Goal: Information Seeking & Learning: Find specific fact

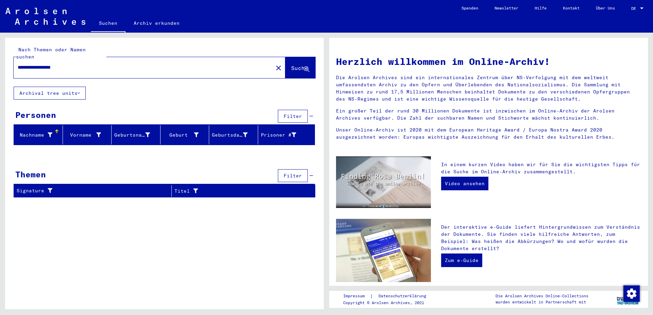
drag, startPoint x: 107, startPoint y: 62, endPoint x: 0, endPoint y: 57, distance: 106.8
click at [18, 64] on input "**********" at bounding box center [141, 67] width 247 height 7
type input "**********"
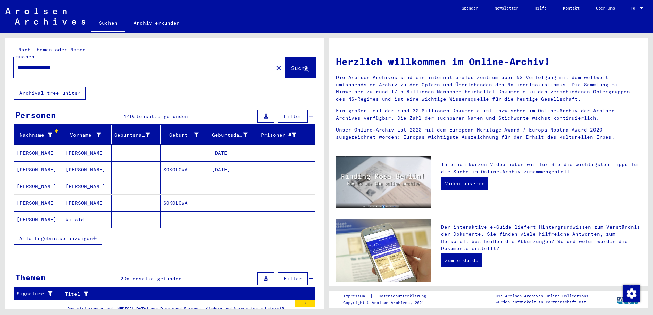
click at [234, 148] on mat-cell "[DATE]" at bounding box center [233, 153] width 49 height 16
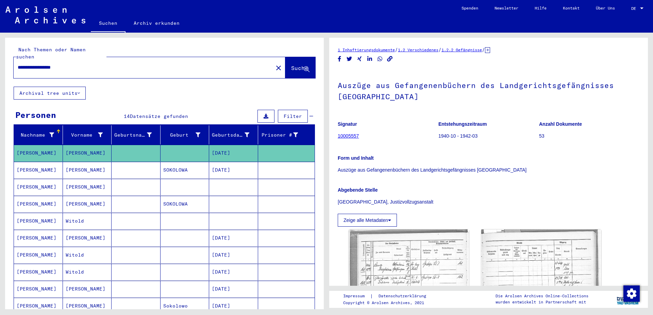
click at [226, 166] on mat-cell "[DATE]" at bounding box center [233, 170] width 49 height 17
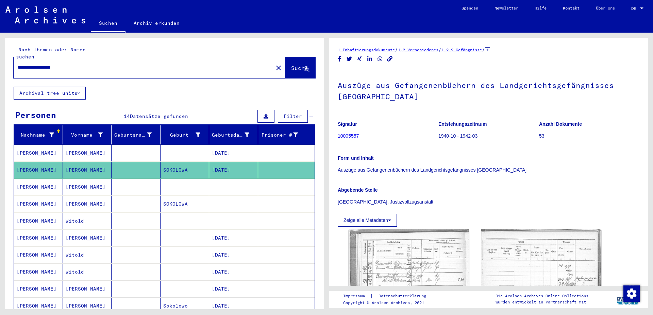
click at [221, 187] on mat-cell at bounding box center [233, 187] width 49 height 17
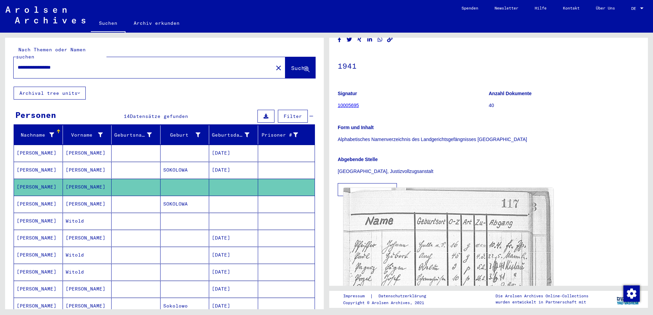
scroll to position [37, 0]
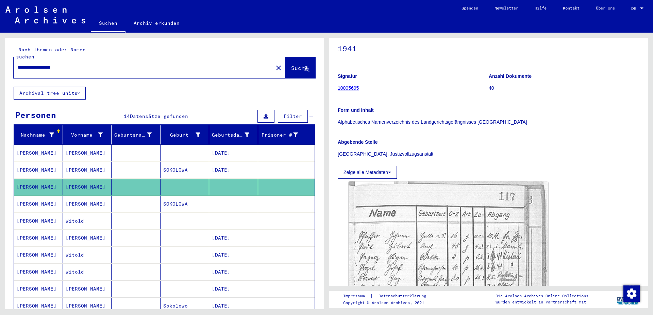
click at [191, 196] on mat-cell "SOKOLOWA" at bounding box center [184, 204] width 49 height 17
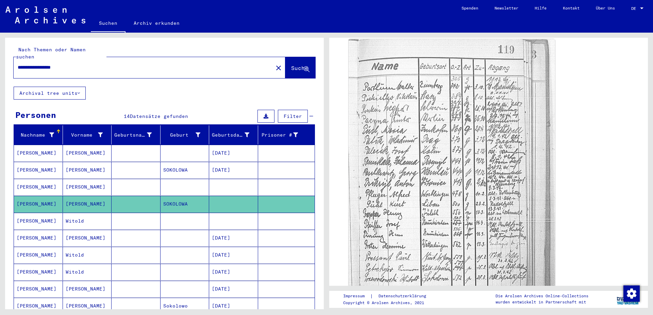
scroll to position [230, 0]
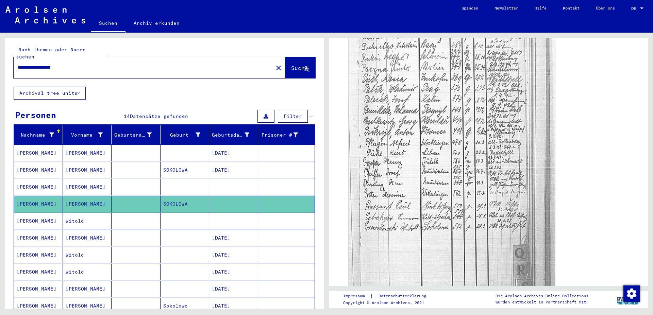
click at [228, 215] on mat-cell at bounding box center [233, 221] width 49 height 17
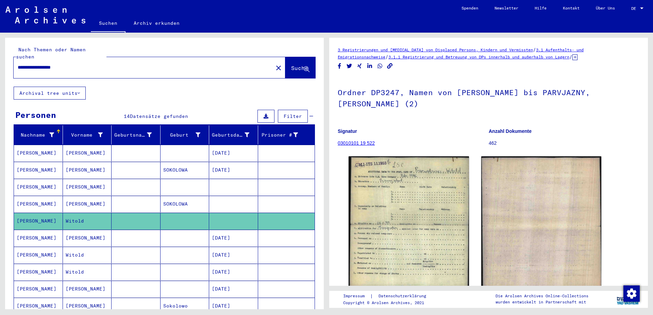
click at [228, 231] on mat-cell "[DATE]" at bounding box center [233, 238] width 49 height 17
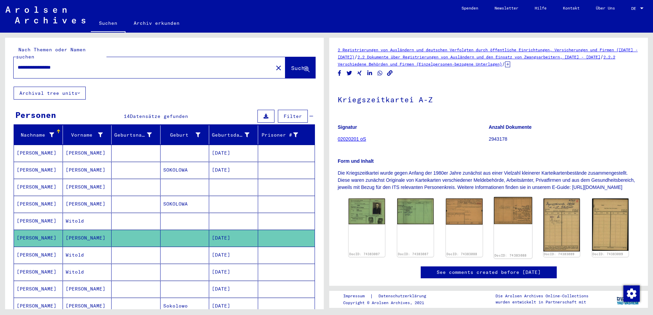
click at [504, 223] on img at bounding box center [513, 210] width 38 height 27
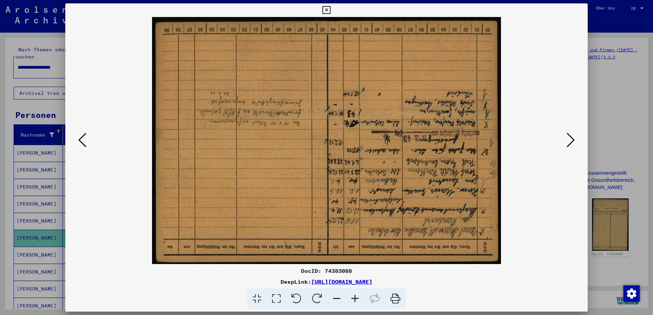
click at [314, 297] on icon at bounding box center [317, 299] width 21 height 21
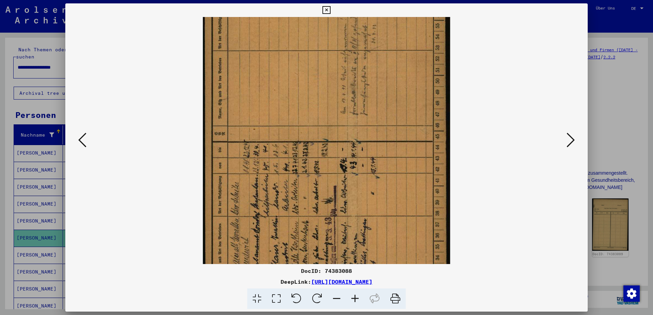
click at [314, 297] on icon at bounding box center [317, 299] width 21 height 21
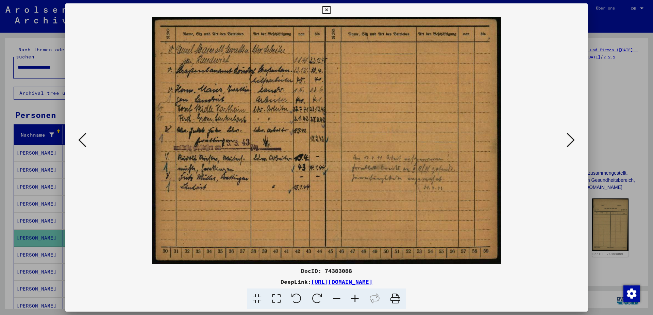
click at [330, 11] on icon at bounding box center [326, 10] width 8 height 8
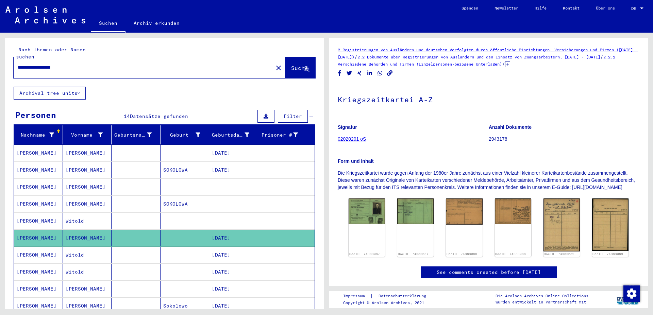
click at [249, 252] on mat-cell "[DATE]" at bounding box center [233, 255] width 49 height 17
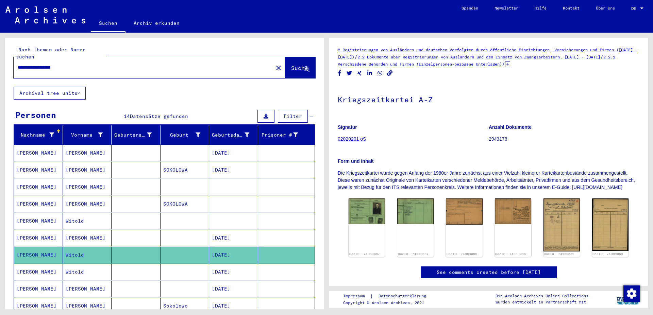
click at [241, 268] on mat-cell "[DATE]" at bounding box center [233, 272] width 49 height 17
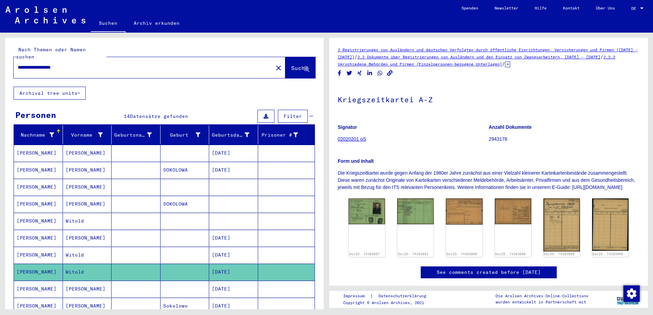
click at [231, 267] on mat-cell "[DATE]" at bounding box center [233, 272] width 49 height 17
click at [232, 281] on mat-cell "[DATE]" at bounding box center [233, 289] width 49 height 17
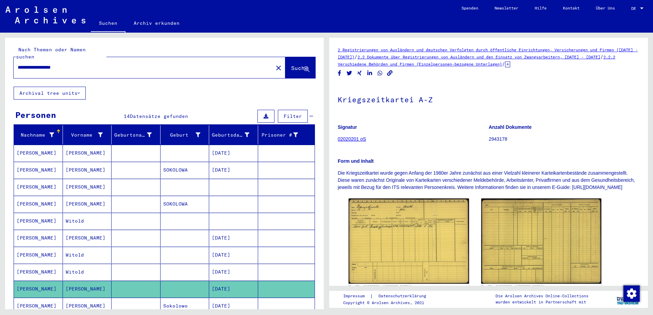
click at [230, 299] on mat-cell "[DATE]" at bounding box center [233, 306] width 49 height 17
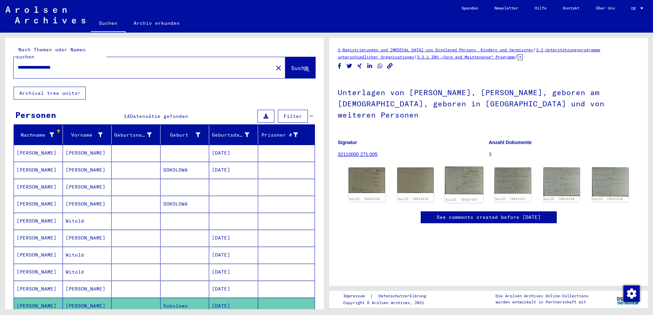
click at [459, 172] on img at bounding box center [464, 181] width 38 height 28
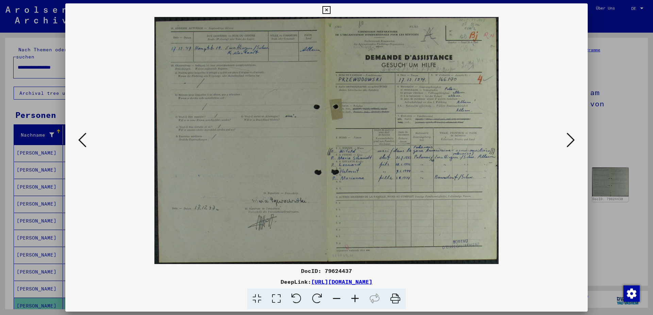
click at [575, 138] on button at bounding box center [570, 140] width 12 height 19
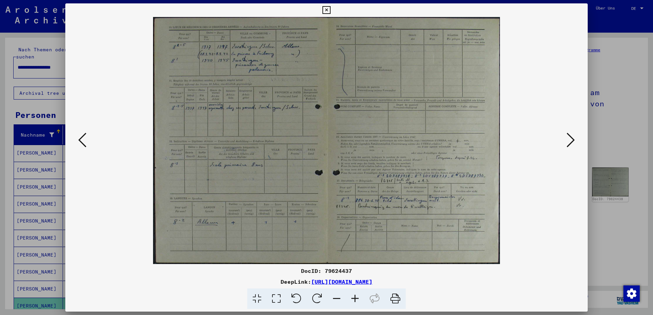
click at [575, 138] on button at bounding box center [570, 140] width 12 height 19
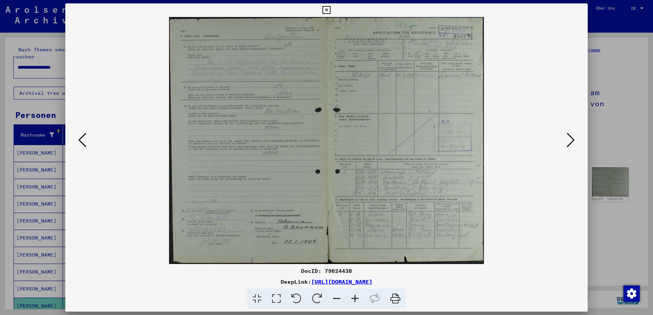
click at [575, 138] on button at bounding box center [570, 140] width 12 height 19
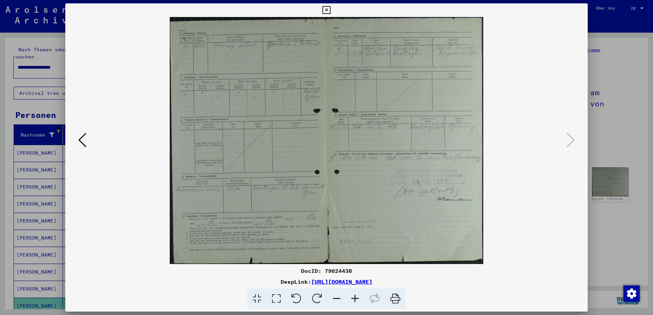
click at [330, 12] on icon at bounding box center [326, 10] width 8 height 8
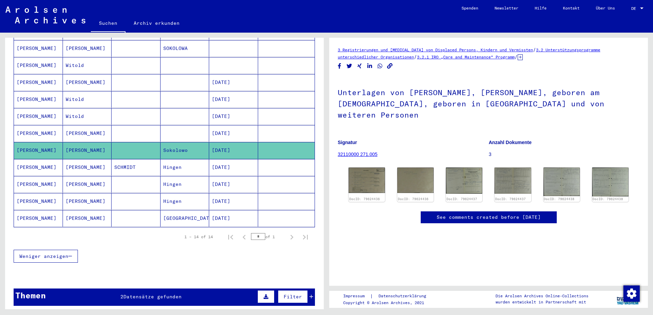
scroll to position [127, 0]
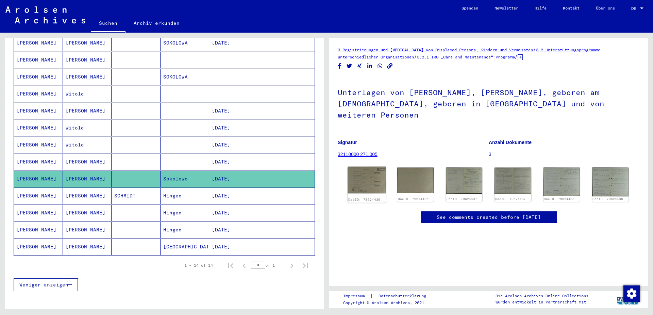
click at [367, 167] on img at bounding box center [366, 180] width 38 height 27
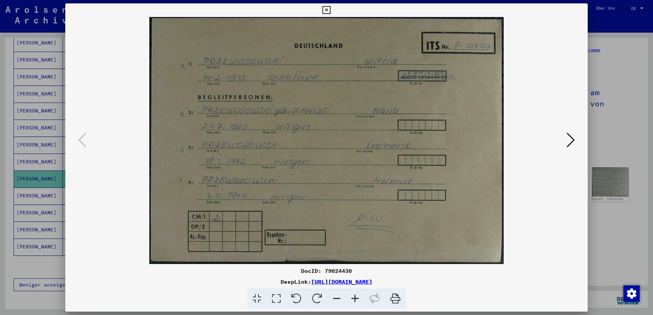
click at [573, 144] on icon at bounding box center [570, 140] width 8 height 16
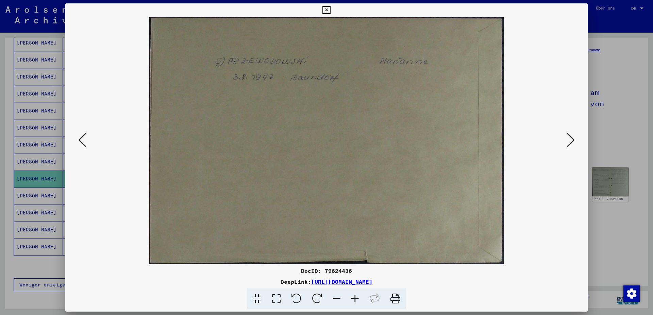
click at [573, 144] on icon at bounding box center [570, 140] width 8 height 16
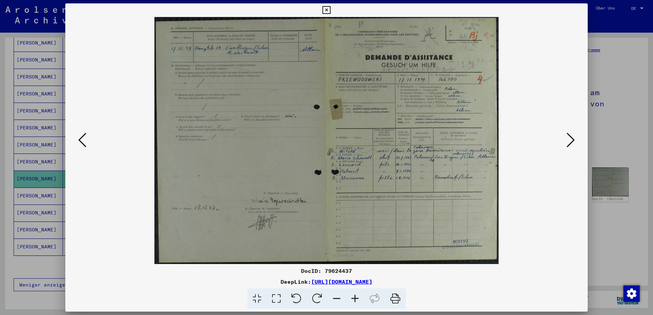
click at [570, 145] on icon at bounding box center [570, 140] width 8 height 16
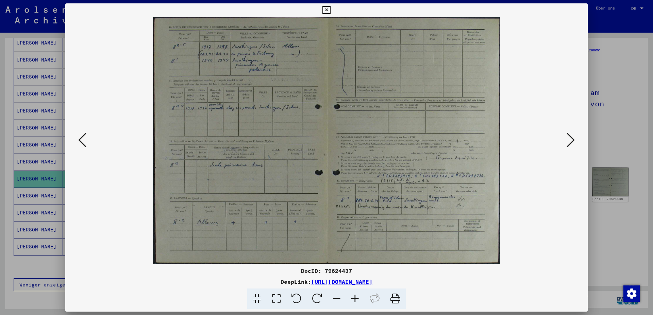
click at [573, 139] on icon at bounding box center [570, 140] width 8 height 16
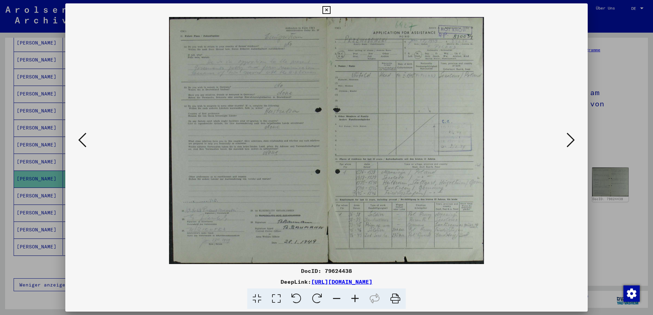
click at [356, 301] on icon at bounding box center [355, 299] width 18 height 21
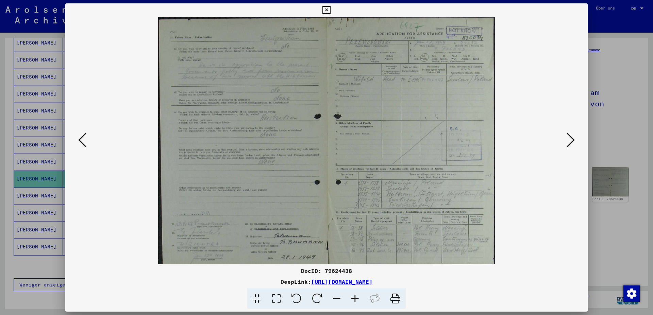
click at [356, 301] on icon at bounding box center [355, 299] width 18 height 21
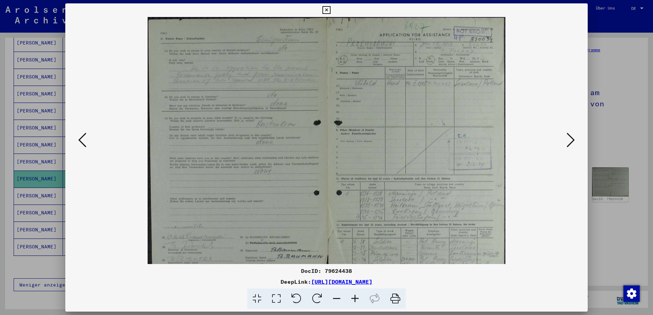
click at [356, 301] on icon at bounding box center [355, 299] width 18 height 21
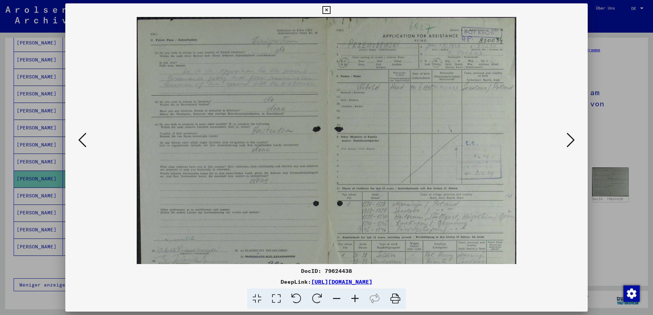
click at [356, 301] on icon at bounding box center [355, 299] width 18 height 21
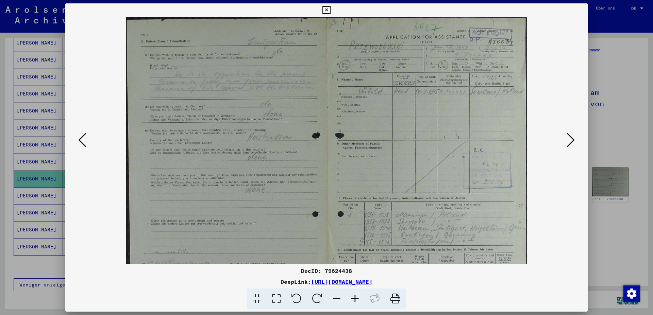
scroll to position [68, 0]
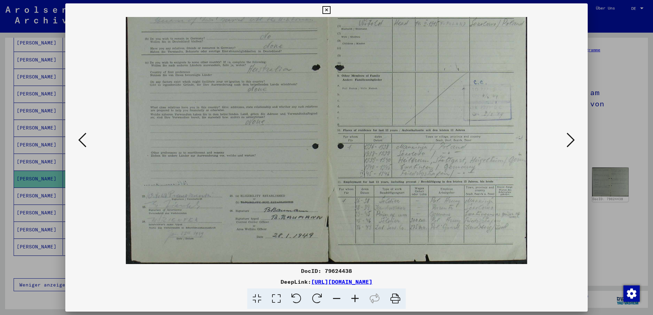
drag, startPoint x: 418, startPoint y: 160, endPoint x: 315, endPoint y: 74, distance: 133.7
click at [315, 74] on img at bounding box center [326, 106] width 401 height 315
click at [353, 299] on icon at bounding box center [355, 299] width 18 height 21
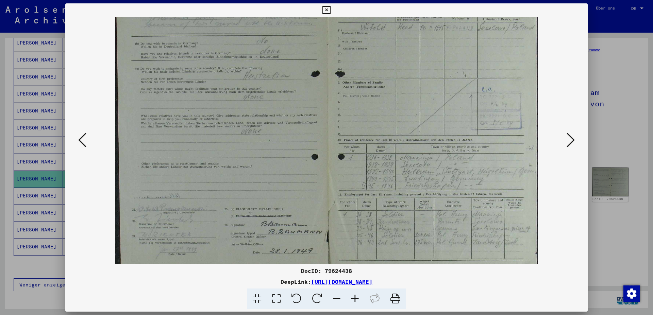
click at [353, 299] on icon at bounding box center [355, 299] width 18 height 21
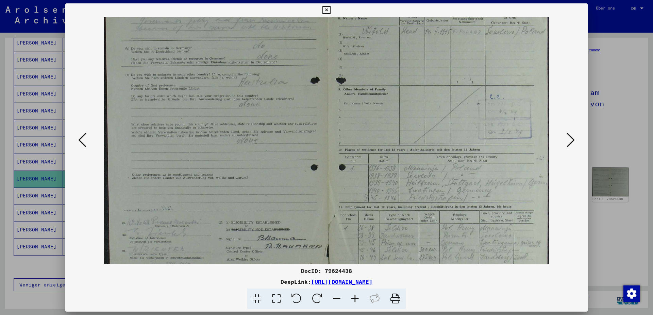
click at [353, 299] on icon at bounding box center [355, 299] width 18 height 21
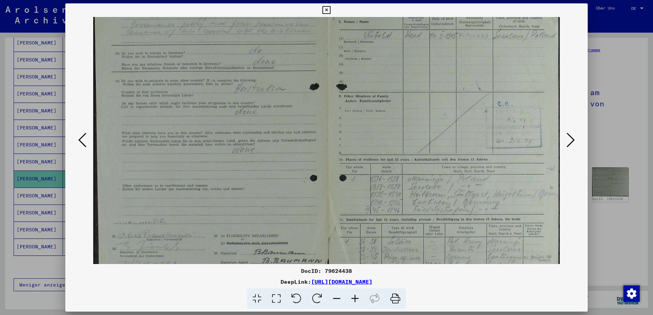
click at [353, 299] on icon at bounding box center [355, 299] width 18 height 21
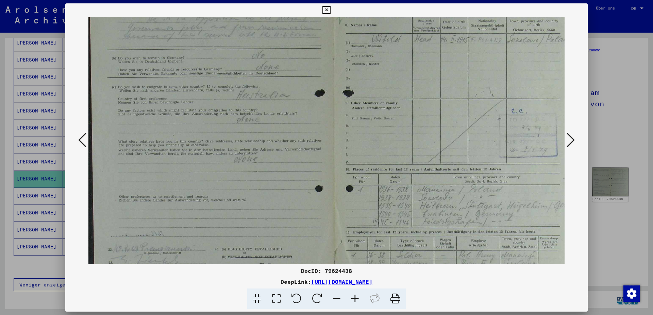
click at [353, 299] on icon at bounding box center [355, 299] width 18 height 21
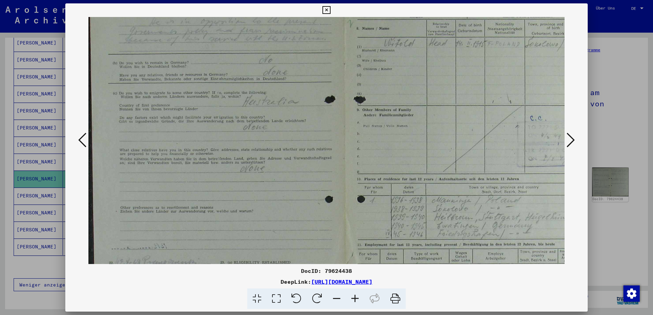
click at [353, 299] on icon at bounding box center [355, 299] width 18 height 21
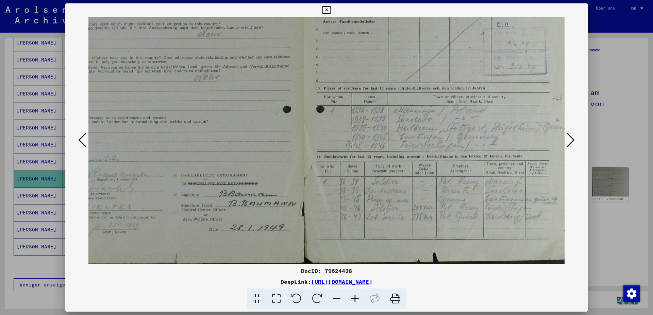
scroll to position [170, 52]
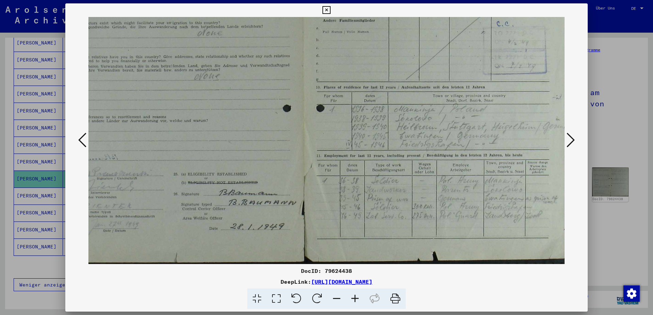
drag, startPoint x: 460, startPoint y: 164, endPoint x: 239, endPoint y: 63, distance: 242.9
click at [239, 63] on img at bounding box center [301, 55] width 531 height 417
click at [570, 140] on icon at bounding box center [570, 140] width 8 height 16
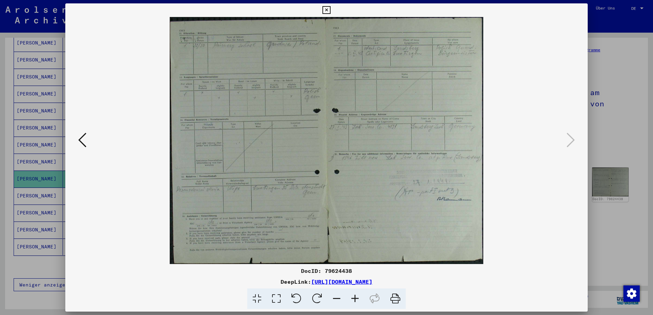
scroll to position [0, 0]
click at [330, 10] on icon at bounding box center [326, 10] width 8 height 8
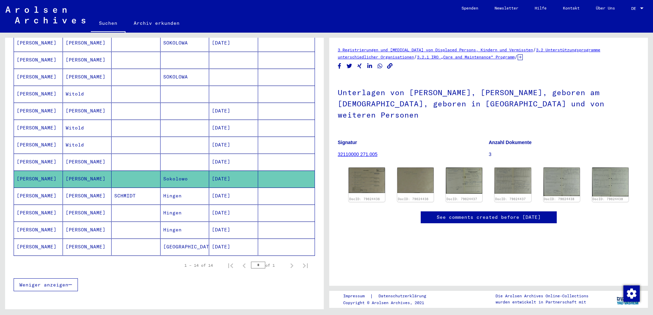
click at [238, 137] on mat-cell "[DATE]" at bounding box center [233, 145] width 49 height 17
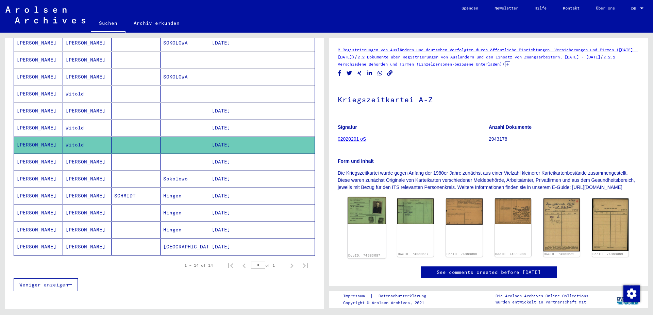
click at [366, 224] on img at bounding box center [366, 210] width 38 height 27
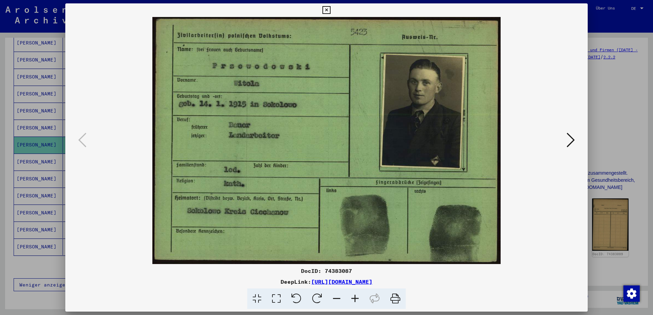
click at [569, 130] on div at bounding box center [326, 140] width 522 height 247
click at [569, 139] on icon at bounding box center [570, 140] width 8 height 16
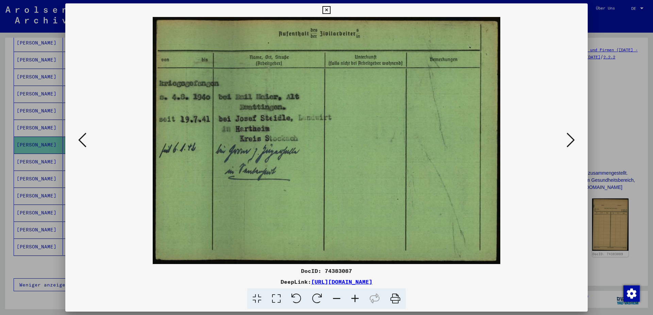
click at [569, 139] on icon at bounding box center [570, 140] width 8 height 16
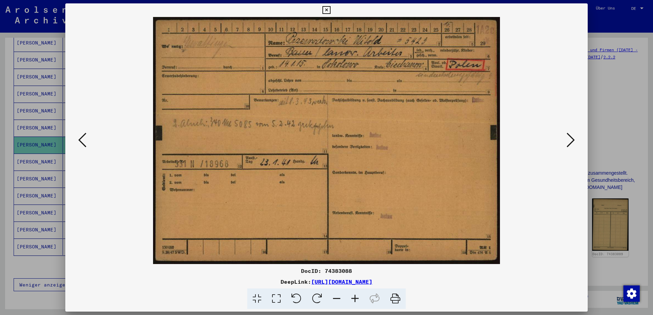
click at [569, 139] on icon at bounding box center [570, 140] width 8 height 16
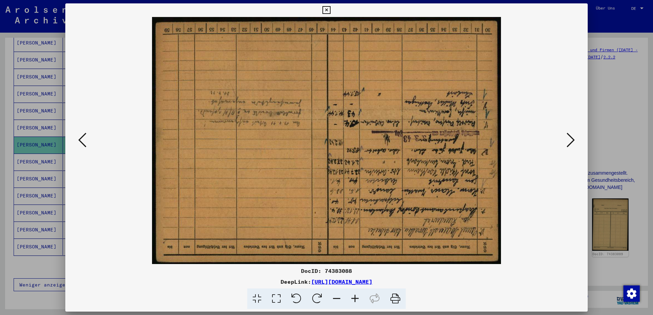
click at [314, 299] on icon at bounding box center [317, 299] width 21 height 21
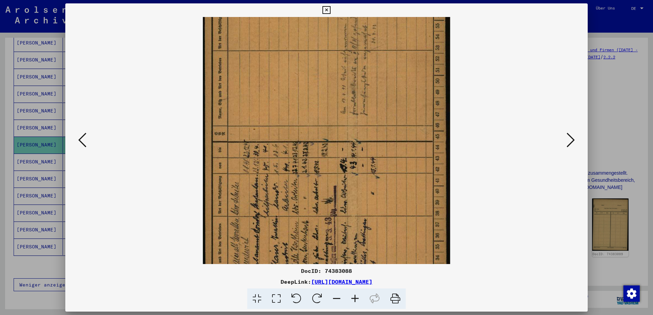
click at [314, 299] on icon at bounding box center [317, 299] width 21 height 21
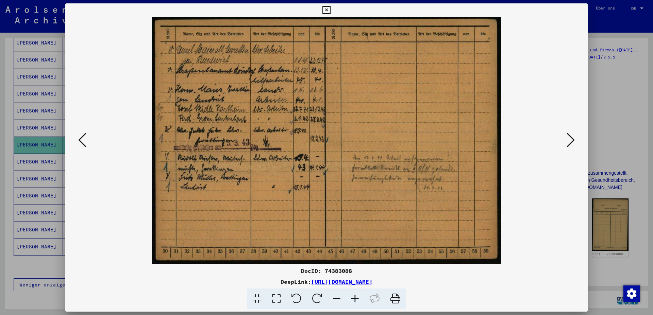
click at [574, 140] on icon at bounding box center [570, 140] width 8 height 16
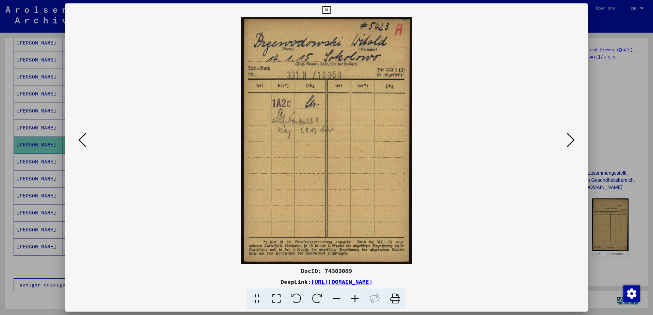
click at [573, 142] on icon at bounding box center [570, 140] width 8 height 16
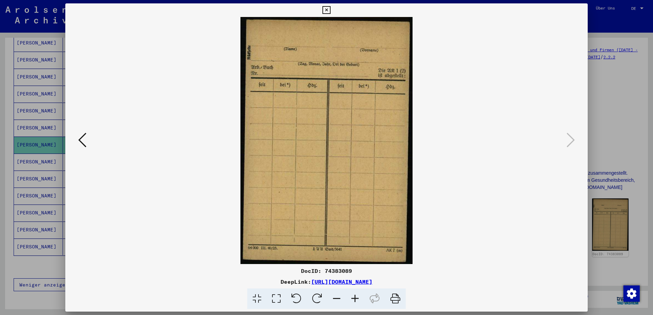
click at [330, 9] on icon at bounding box center [326, 10] width 8 height 8
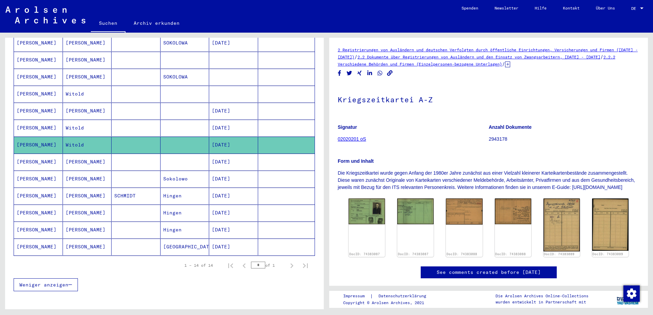
click at [221, 120] on mat-cell "[DATE]" at bounding box center [233, 128] width 49 height 17
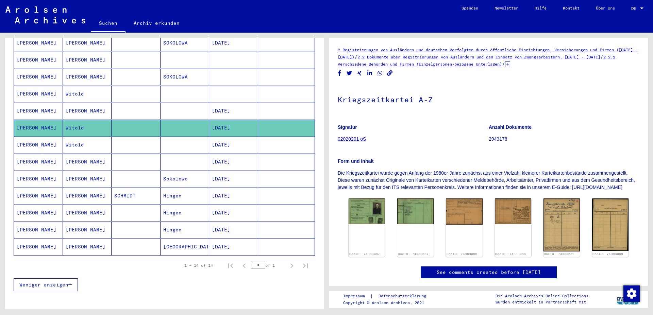
click at [161, 124] on mat-cell at bounding box center [184, 128] width 49 height 17
click at [213, 137] on mat-cell "[DATE]" at bounding box center [233, 145] width 49 height 17
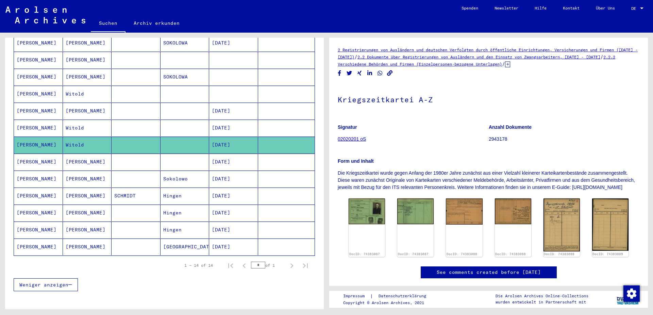
click at [218, 123] on mat-cell "[DATE]" at bounding box center [233, 128] width 49 height 17
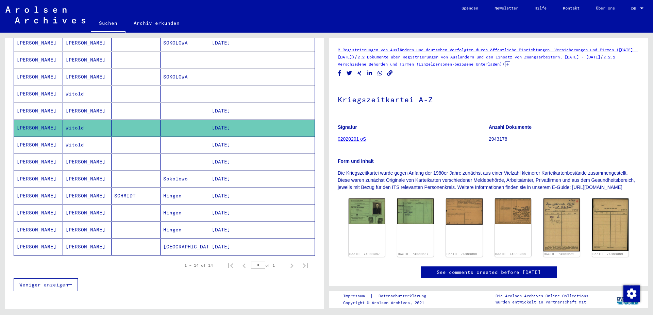
click at [226, 106] on mat-cell "[DATE]" at bounding box center [233, 111] width 49 height 17
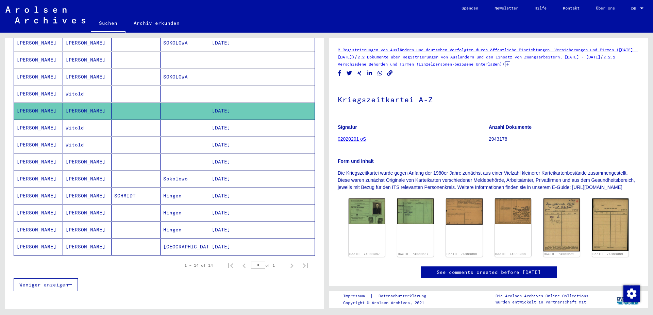
click at [227, 86] on mat-cell at bounding box center [233, 94] width 49 height 17
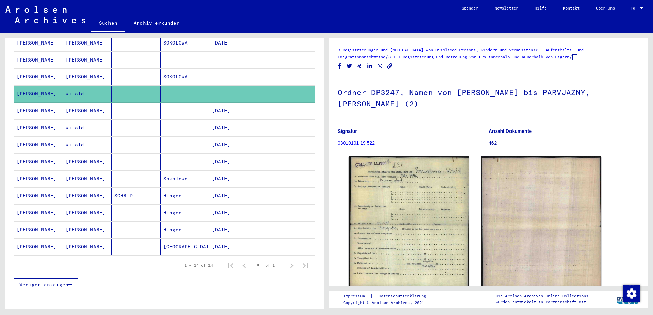
click at [226, 69] on mat-cell at bounding box center [233, 77] width 49 height 17
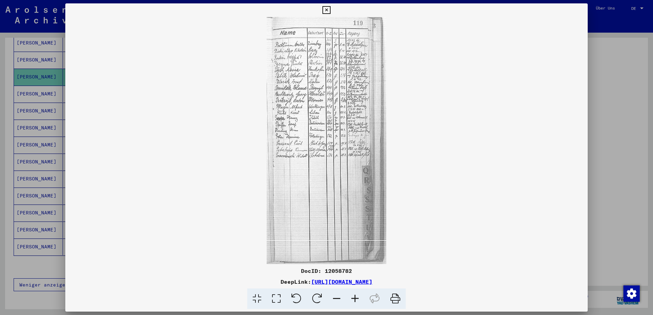
click at [356, 300] on icon at bounding box center [355, 299] width 18 height 21
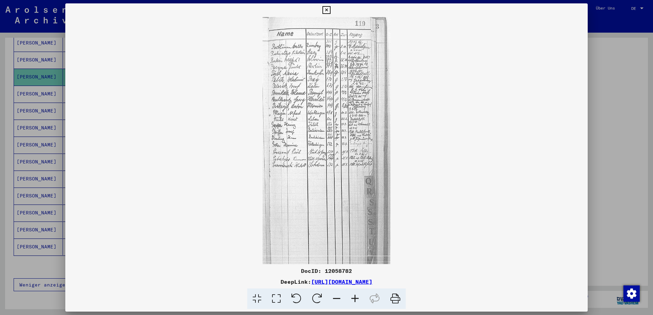
click at [356, 300] on icon at bounding box center [355, 299] width 18 height 21
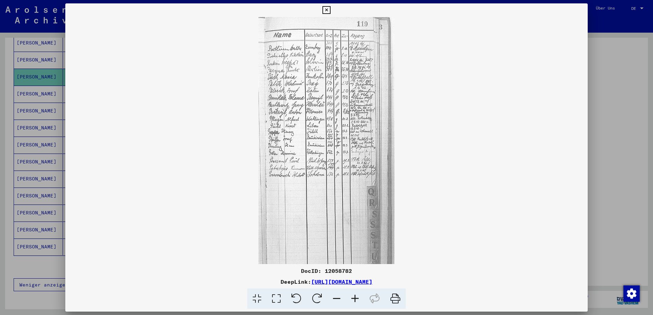
click at [356, 300] on icon at bounding box center [355, 299] width 18 height 21
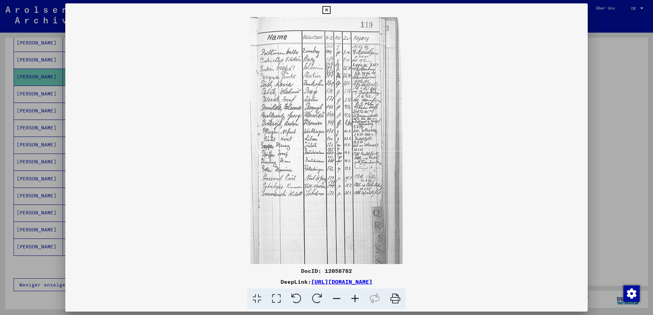
click at [356, 300] on icon at bounding box center [355, 299] width 18 height 21
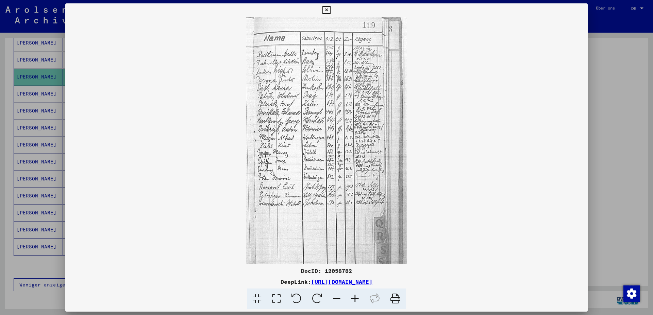
click at [356, 300] on icon at bounding box center [355, 299] width 18 height 21
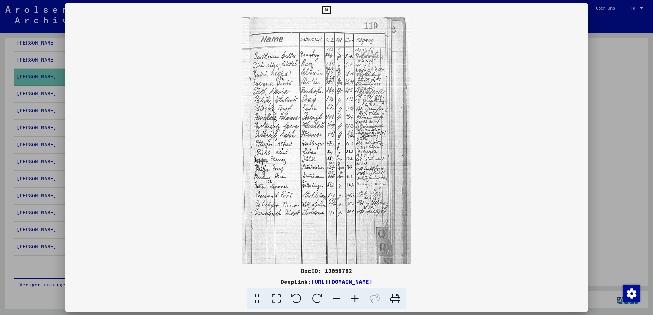
click at [356, 300] on icon at bounding box center [355, 299] width 18 height 21
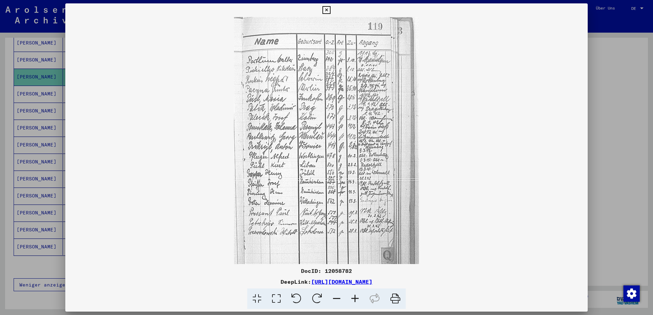
click at [356, 300] on icon at bounding box center [355, 299] width 18 height 21
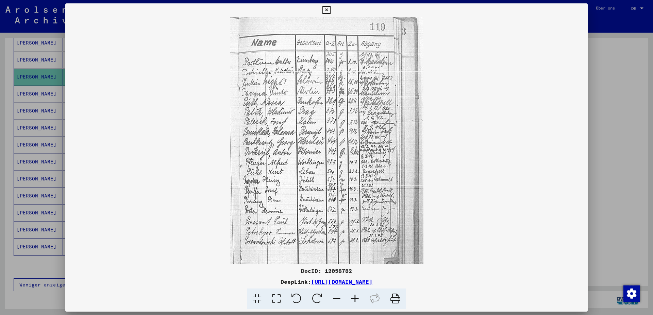
click at [356, 300] on icon at bounding box center [355, 299] width 18 height 21
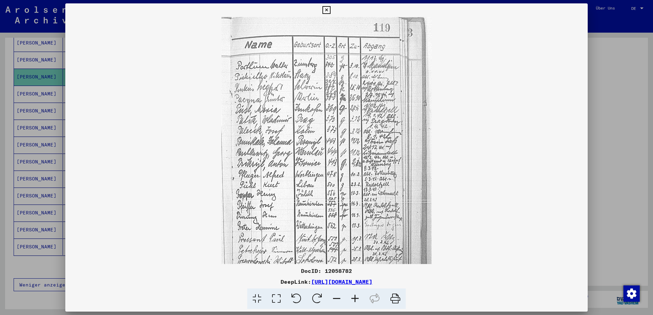
click at [356, 300] on icon at bounding box center [355, 299] width 18 height 21
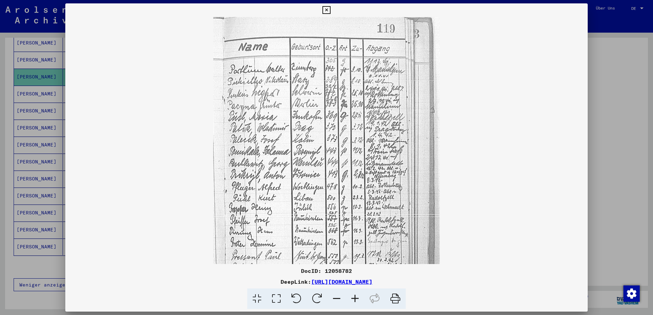
click at [356, 300] on icon at bounding box center [355, 299] width 18 height 21
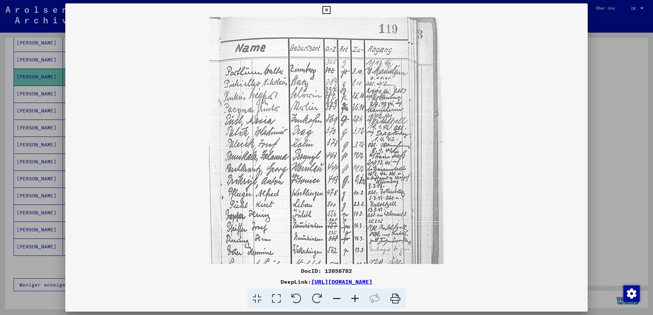
click at [356, 300] on icon at bounding box center [355, 299] width 18 height 21
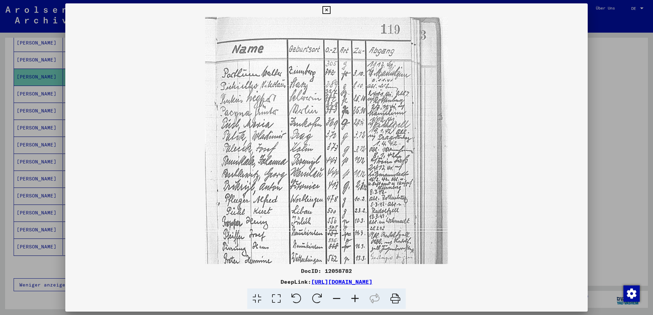
click at [356, 300] on icon at bounding box center [355, 299] width 18 height 21
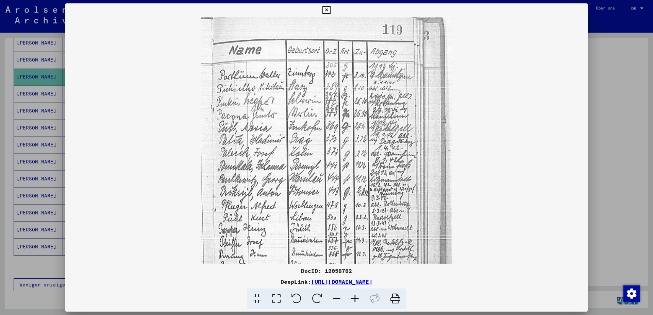
click at [356, 300] on icon at bounding box center [355, 299] width 18 height 21
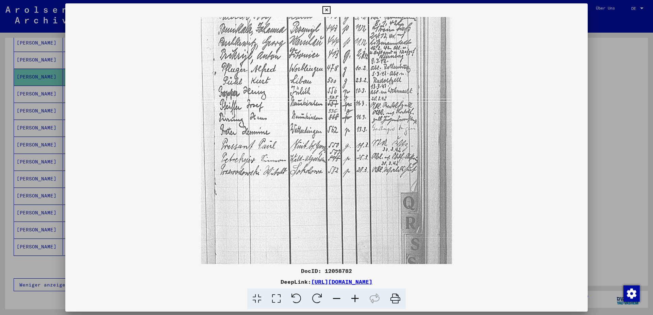
drag, startPoint x: 344, startPoint y: 182, endPoint x: 343, endPoint y: 44, distance: 137.7
click at [343, 44] on img at bounding box center [326, 139] width 251 height 519
click at [354, 298] on icon at bounding box center [355, 299] width 18 height 21
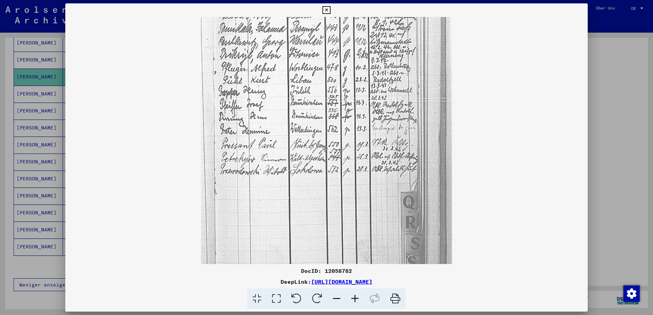
click at [330, 8] on icon at bounding box center [326, 10] width 8 height 8
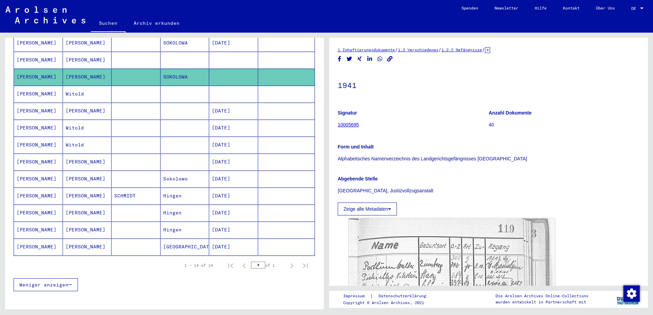
click at [243, 57] on mat-cell at bounding box center [233, 60] width 49 height 17
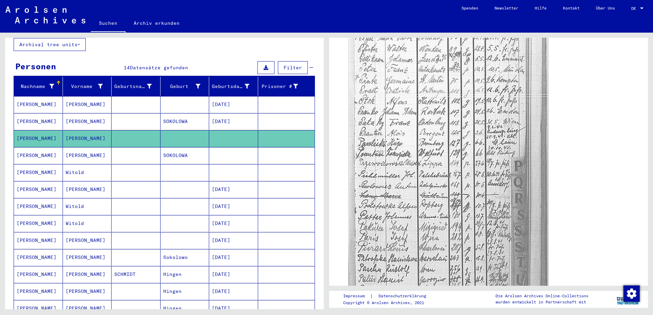
scroll to position [54, 0]
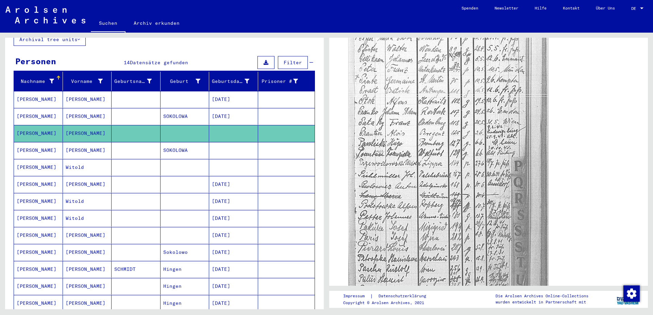
click at [229, 109] on mat-cell "[DATE]" at bounding box center [233, 116] width 49 height 17
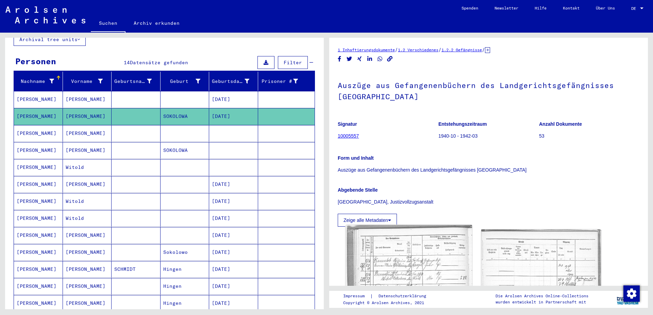
click at [407, 268] on img at bounding box center [408, 308] width 126 height 167
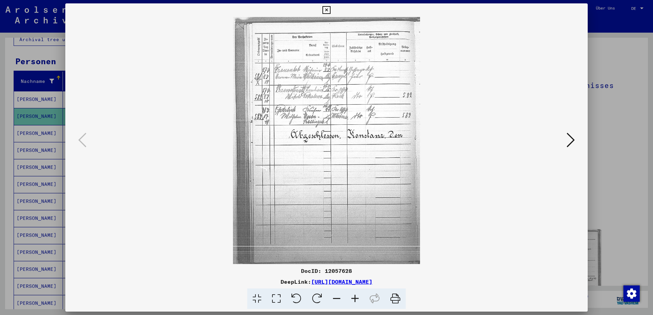
click at [573, 140] on icon at bounding box center [570, 140] width 8 height 16
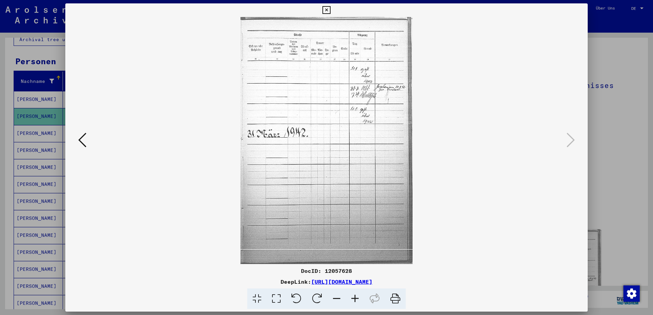
click at [81, 143] on icon at bounding box center [82, 140] width 8 height 16
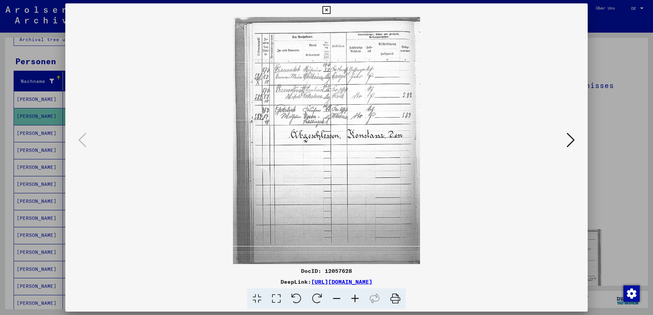
click at [571, 139] on icon at bounding box center [570, 140] width 8 height 16
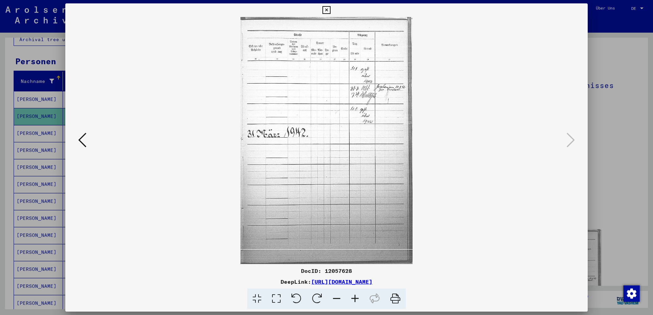
click at [352, 299] on icon at bounding box center [355, 299] width 18 height 21
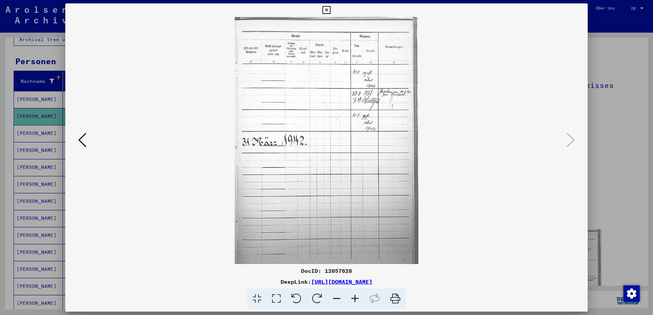
click at [352, 299] on icon at bounding box center [355, 299] width 18 height 21
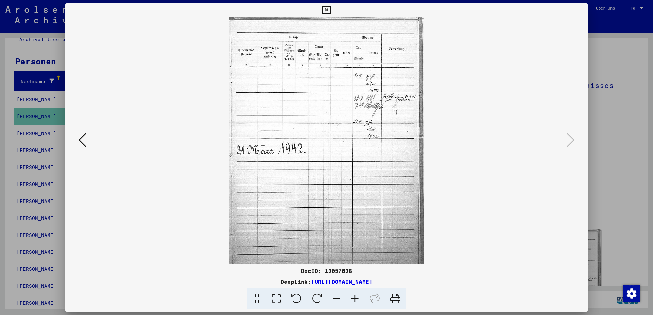
click at [352, 299] on icon at bounding box center [355, 299] width 18 height 21
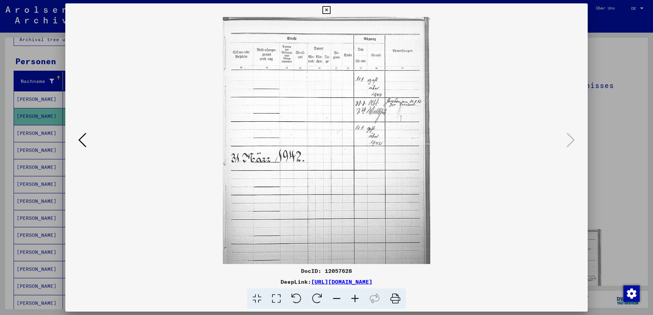
click at [352, 299] on icon at bounding box center [355, 299] width 18 height 21
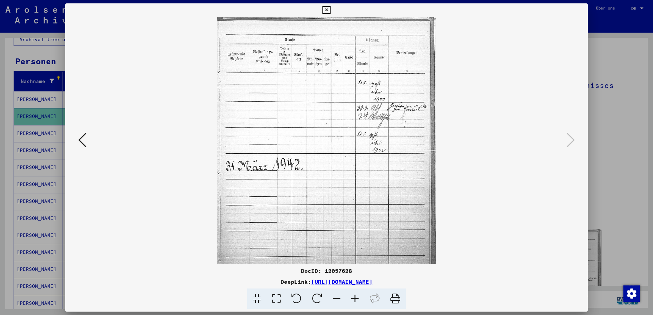
click at [352, 299] on icon at bounding box center [355, 299] width 18 height 21
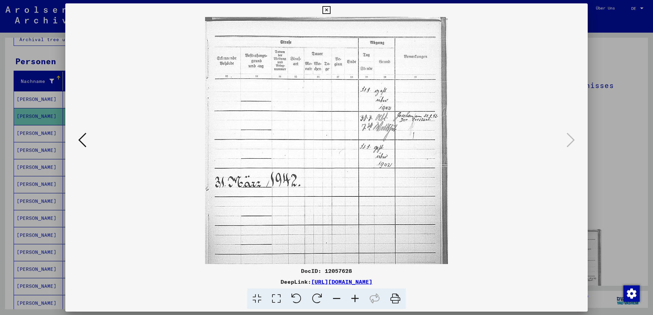
click at [352, 299] on icon at bounding box center [355, 299] width 18 height 21
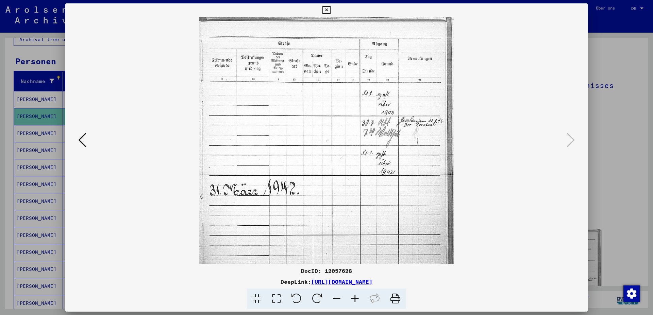
click at [352, 299] on icon at bounding box center [355, 299] width 18 height 21
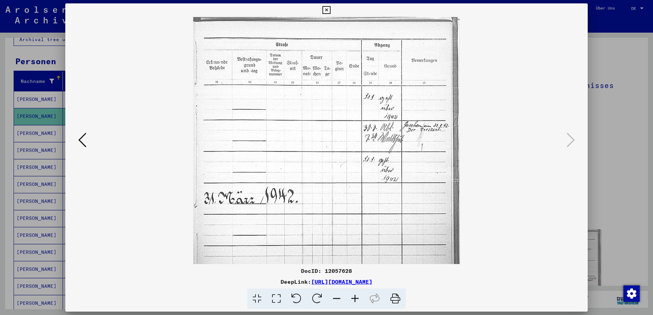
click at [352, 299] on icon at bounding box center [355, 299] width 18 height 21
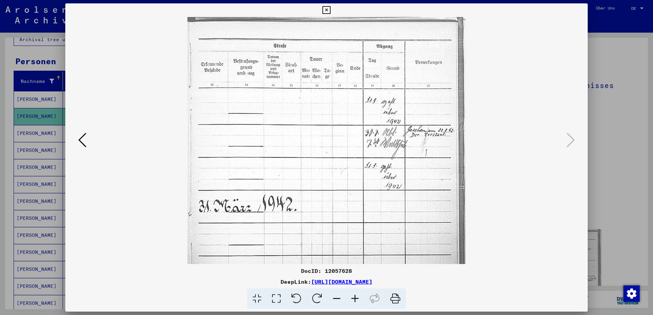
click at [352, 299] on icon at bounding box center [355, 299] width 18 height 21
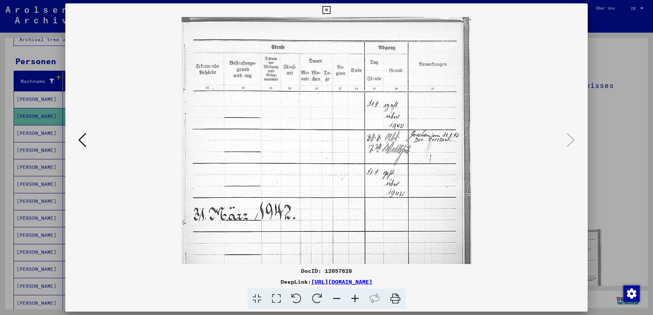
click at [352, 299] on icon at bounding box center [355, 299] width 18 height 21
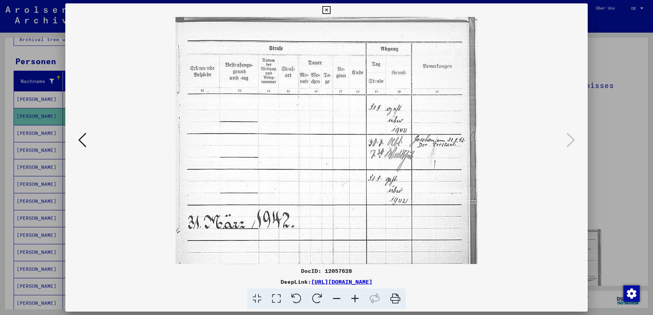
click at [352, 299] on icon at bounding box center [355, 299] width 18 height 21
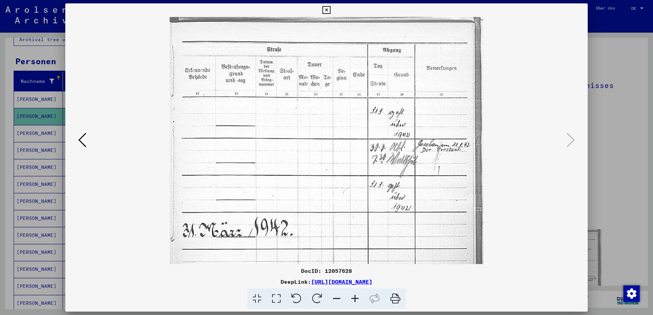
click at [352, 299] on icon at bounding box center [355, 299] width 18 height 21
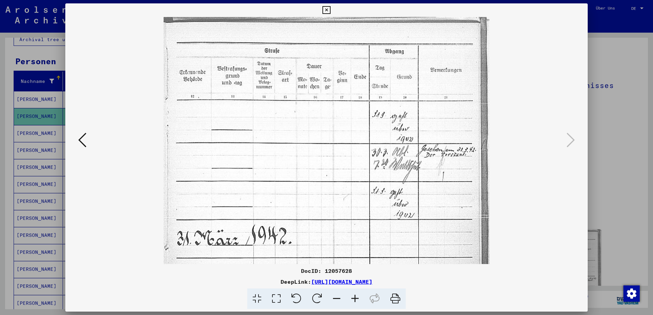
click at [330, 7] on icon at bounding box center [326, 10] width 8 height 8
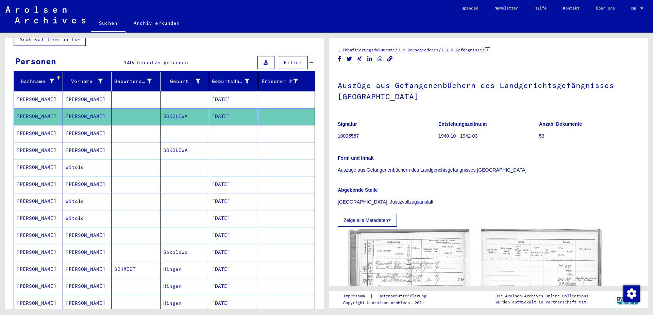
click at [303, 94] on mat-cell at bounding box center [286, 99] width 57 height 17
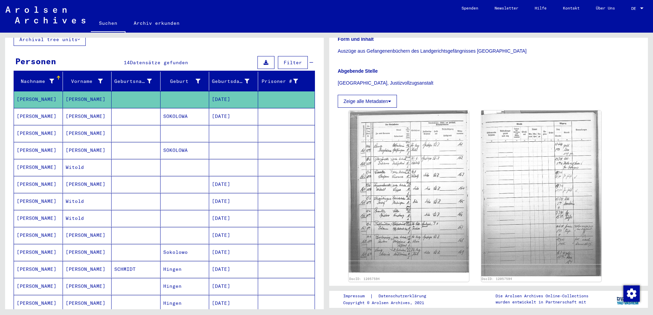
scroll to position [139, 0]
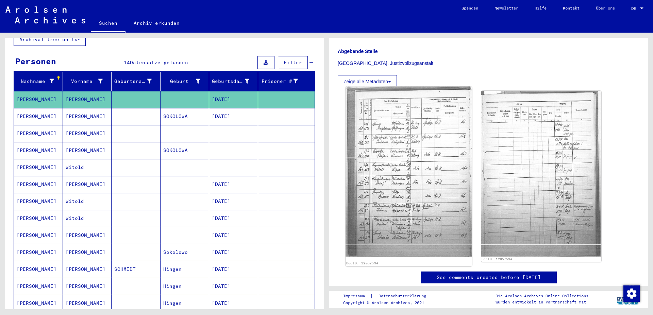
click at [397, 206] on img at bounding box center [408, 172] width 126 height 170
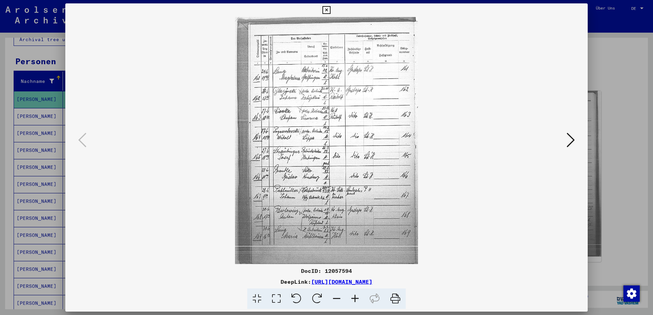
click at [567, 136] on button at bounding box center [570, 140] width 12 height 19
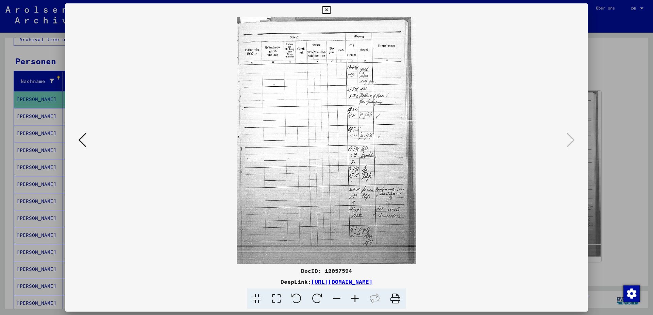
click at [351, 294] on icon at bounding box center [355, 299] width 18 height 21
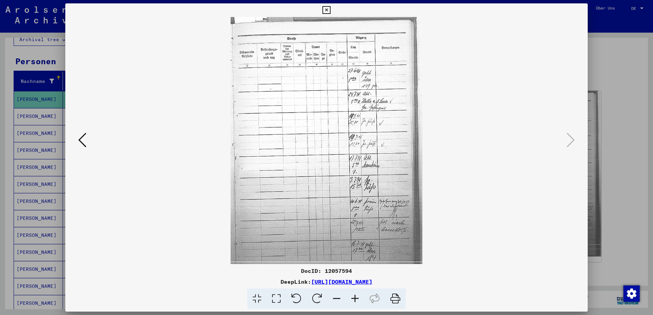
click at [351, 294] on icon at bounding box center [355, 299] width 18 height 21
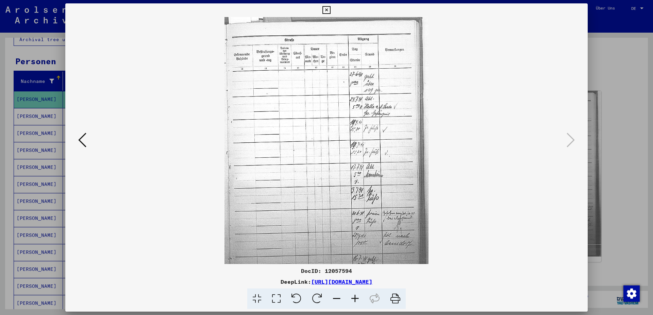
click at [351, 294] on icon at bounding box center [355, 299] width 18 height 21
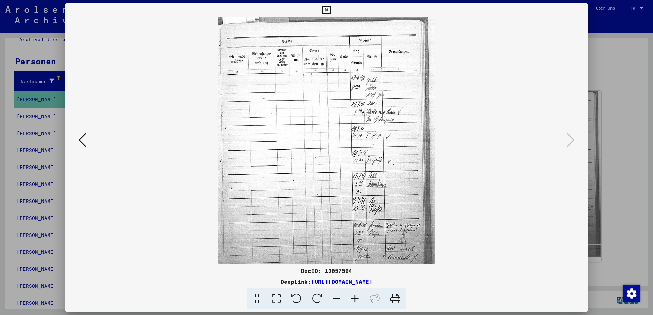
click at [351, 294] on icon at bounding box center [355, 299] width 18 height 21
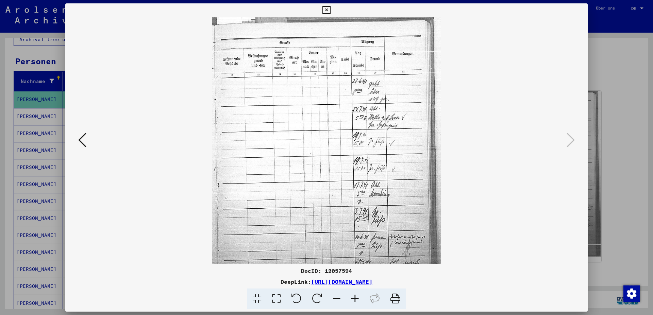
click at [351, 294] on icon at bounding box center [355, 299] width 18 height 21
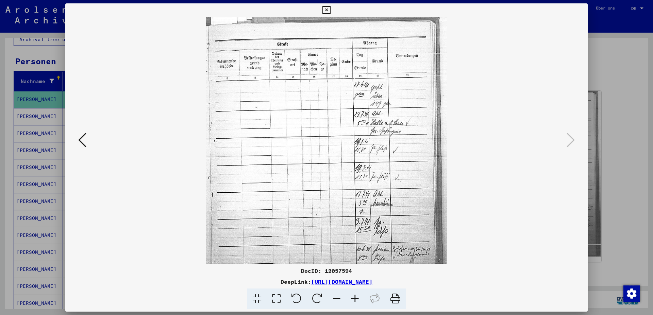
click at [351, 294] on icon at bounding box center [355, 299] width 18 height 21
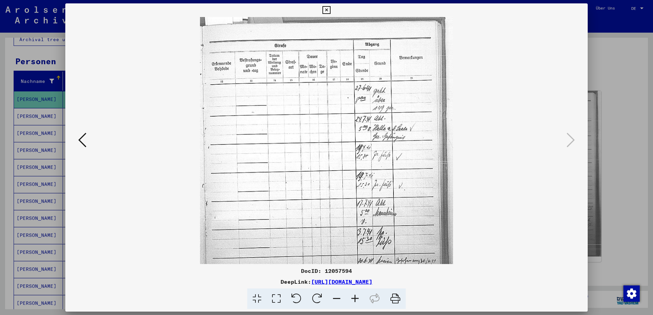
click at [351, 294] on icon at bounding box center [355, 299] width 18 height 21
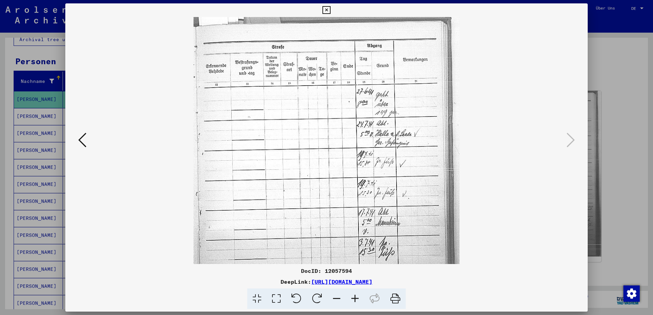
click at [330, 9] on icon at bounding box center [326, 10] width 8 height 8
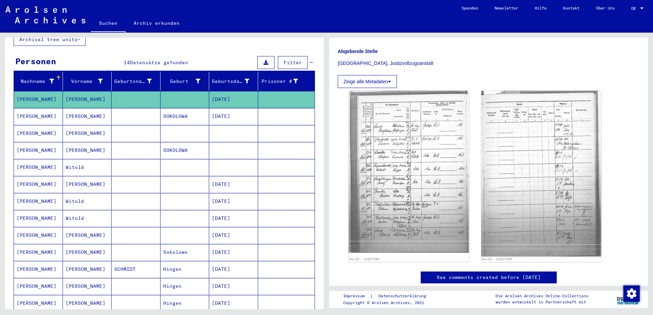
click at [165, 144] on mat-cell "SOKOLOWA" at bounding box center [184, 150] width 49 height 17
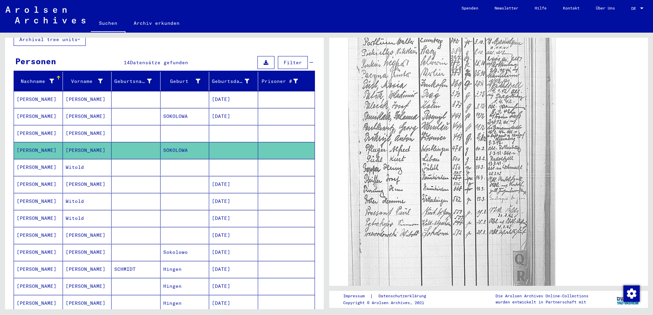
scroll to position [223, 0]
click at [238, 95] on mat-cell "[DATE]" at bounding box center [233, 99] width 49 height 17
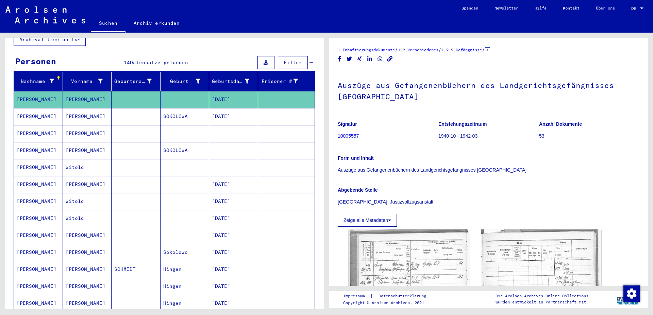
scroll to position [168, 0]
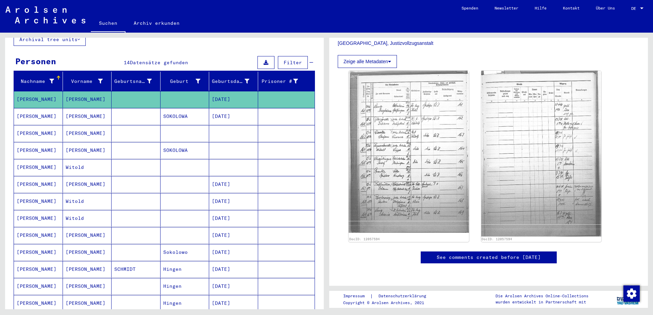
click at [230, 112] on mat-cell "[DATE]" at bounding box center [233, 116] width 49 height 17
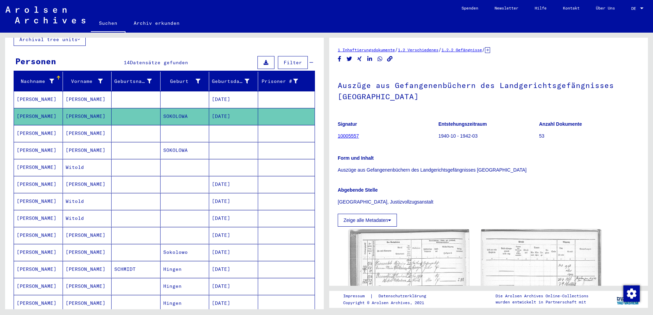
scroll to position [136, 0]
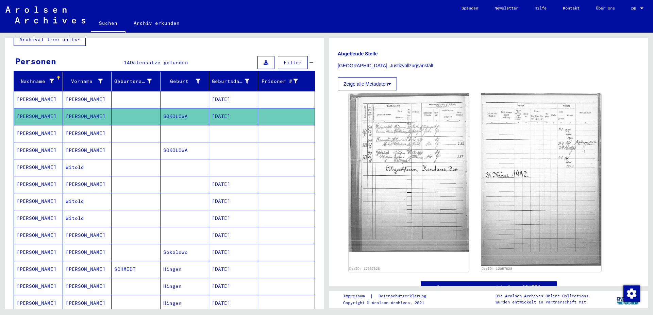
click at [239, 125] on mat-cell at bounding box center [233, 133] width 49 height 17
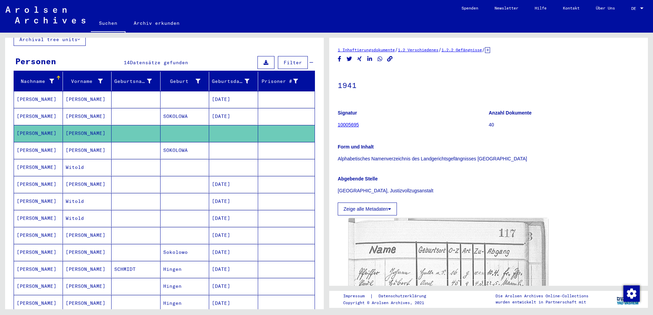
click at [225, 142] on mat-cell at bounding box center [233, 150] width 49 height 17
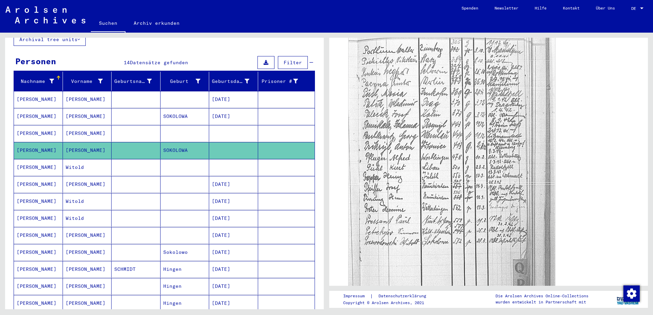
scroll to position [229, 0]
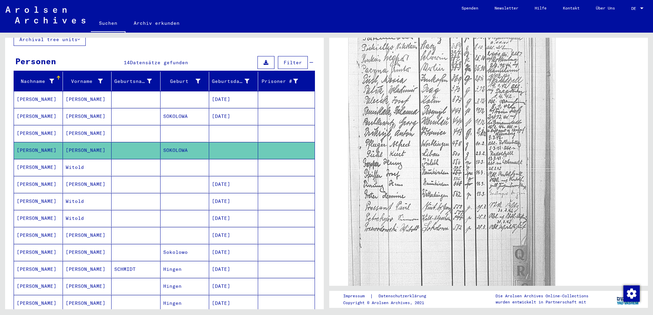
click at [232, 162] on mat-cell at bounding box center [233, 167] width 49 height 17
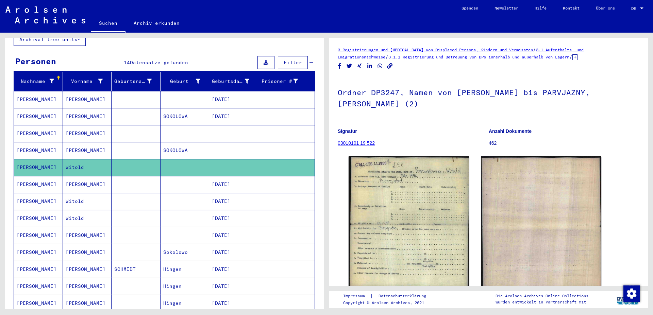
click at [230, 179] on mat-cell "[DATE]" at bounding box center [233, 184] width 49 height 17
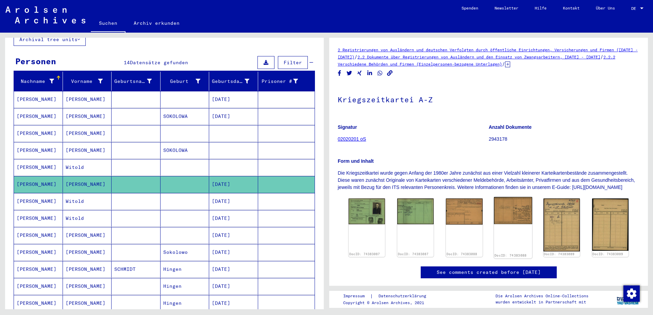
click at [517, 224] on img at bounding box center [513, 210] width 38 height 27
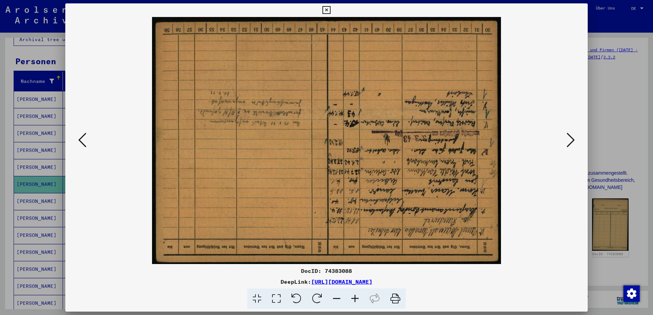
click at [81, 139] on icon at bounding box center [82, 140] width 8 height 16
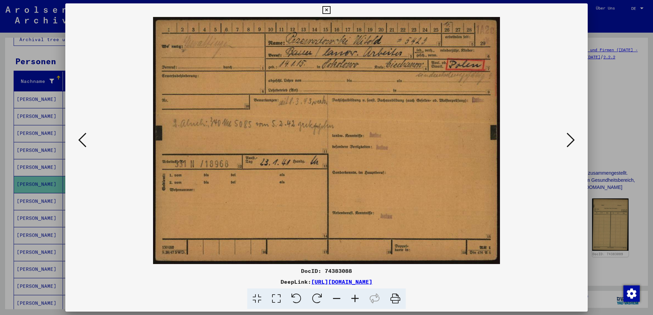
click at [572, 137] on icon at bounding box center [570, 140] width 8 height 16
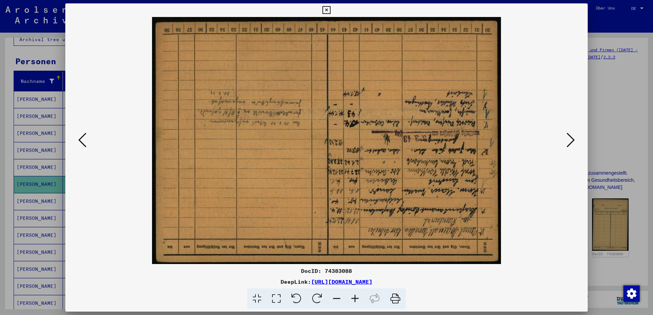
click at [316, 300] on icon at bounding box center [317, 299] width 21 height 21
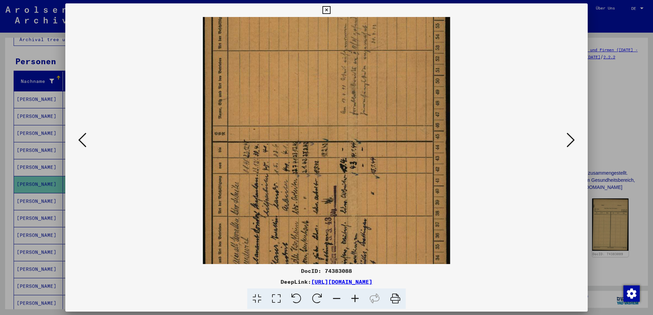
click at [316, 300] on icon at bounding box center [317, 299] width 21 height 21
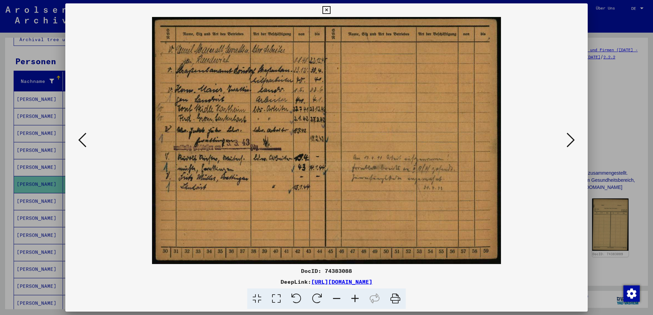
click at [316, 300] on icon at bounding box center [317, 299] width 21 height 21
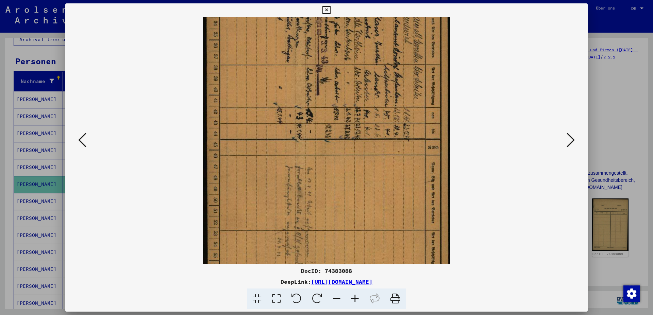
click at [289, 296] on icon at bounding box center [296, 299] width 21 height 21
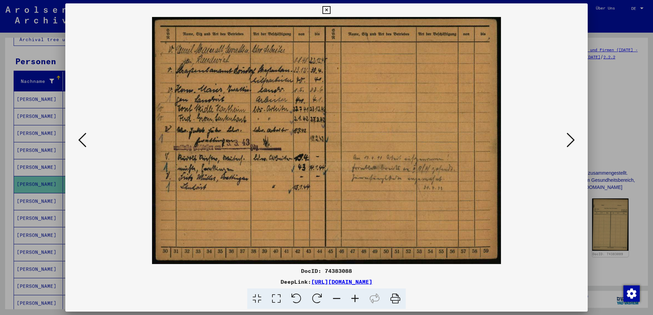
click at [575, 142] on button at bounding box center [570, 140] width 12 height 19
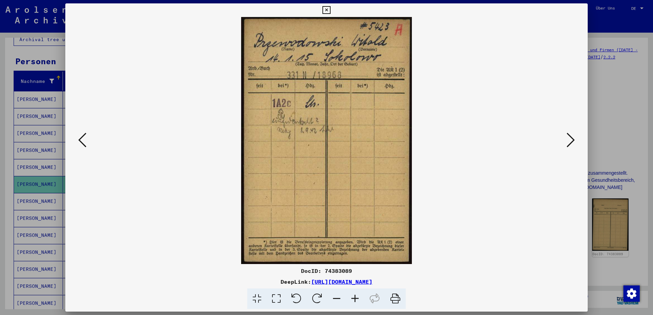
click at [570, 143] on icon at bounding box center [570, 140] width 8 height 16
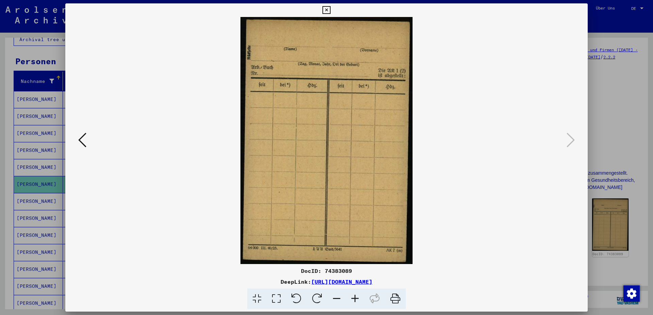
click at [330, 7] on icon at bounding box center [326, 10] width 8 height 8
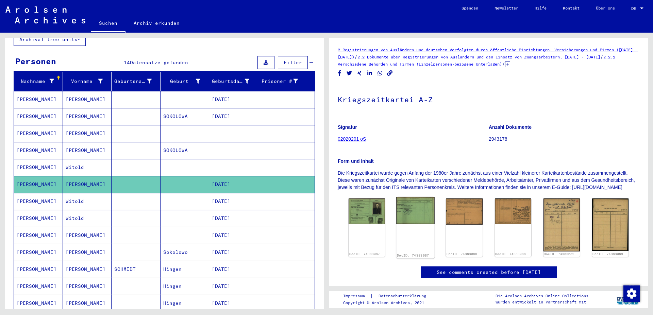
click at [416, 213] on img at bounding box center [415, 210] width 38 height 27
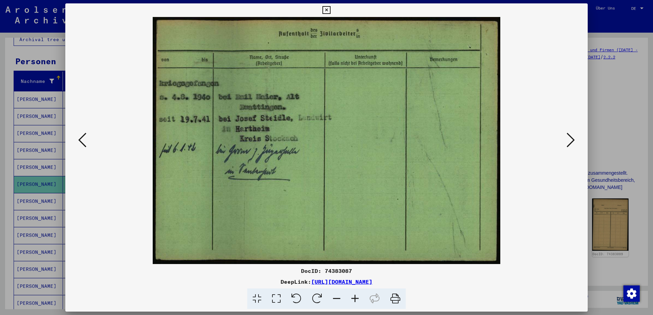
click at [570, 137] on icon at bounding box center [570, 140] width 8 height 16
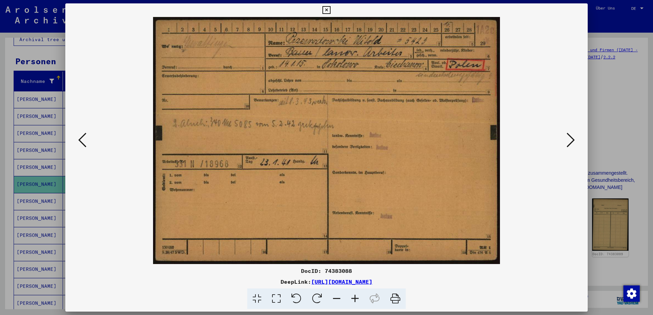
click at [330, 8] on icon at bounding box center [326, 10] width 8 height 8
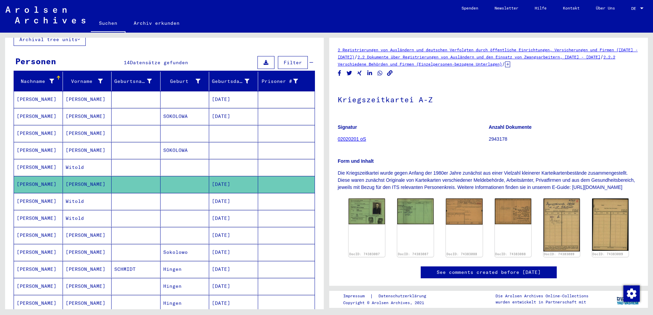
click at [245, 195] on mat-cell "[DATE]" at bounding box center [233, 201] width 49 height 17
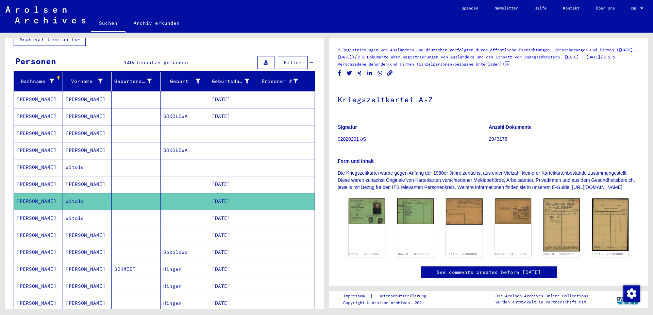
click at [229, 217] on mat-cell "[DATE]" at bounding box center [233, 218] width 49 height 17
